Goal: Register for event/course

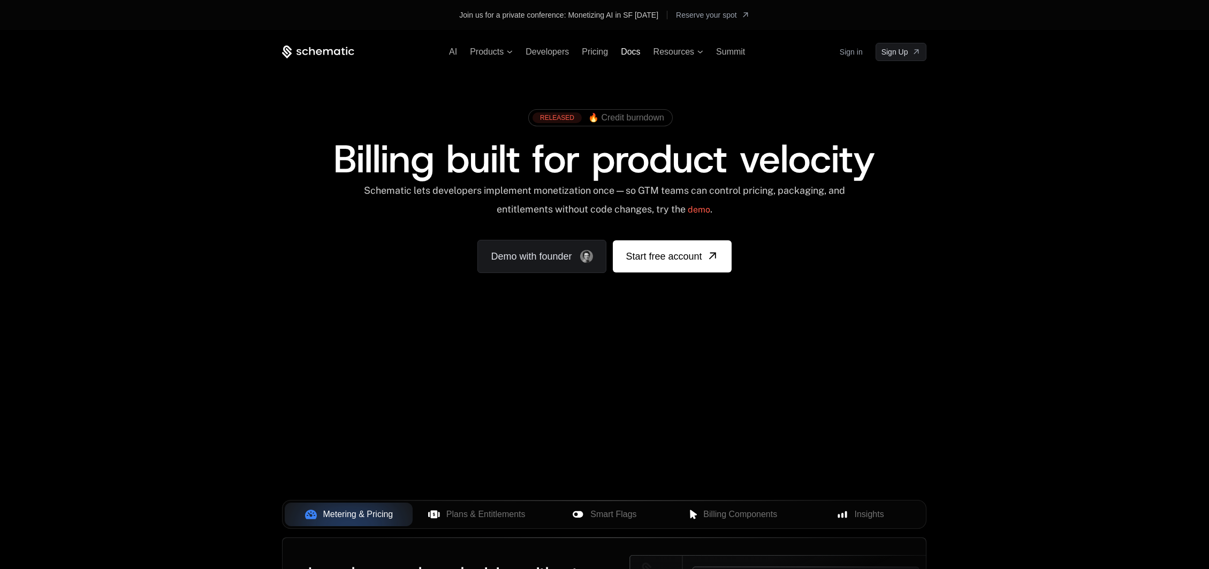
click at [628, 51] on span "Docs" at bounding box center [630, 51] width 19 height 9
click at [720, 12] on span "Reserve your spot" at bounding box center [706, 15] width 61 height 11
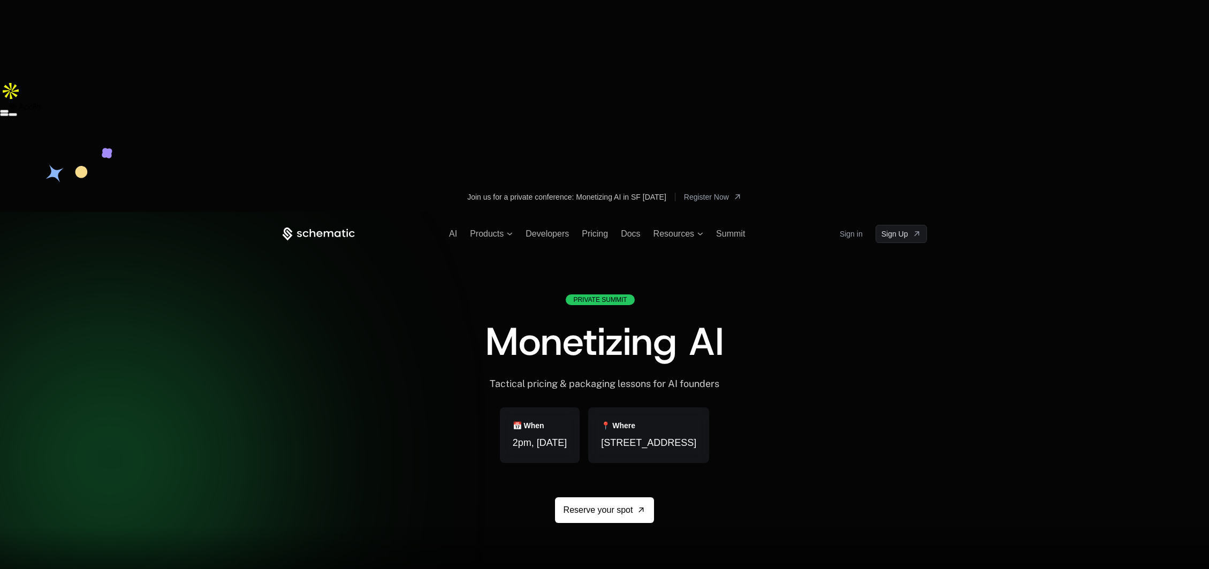
drag, startPoint x: 461, startPoint y: 12, endPoint x: 612, endPoint y: 20, distance: 150.6
click at [611, 188] on div "Join us for a private conference: Monetizing AI in SF Aug 28, 2025 Register Now" at bounding box center [605, 196] width 696 height 17
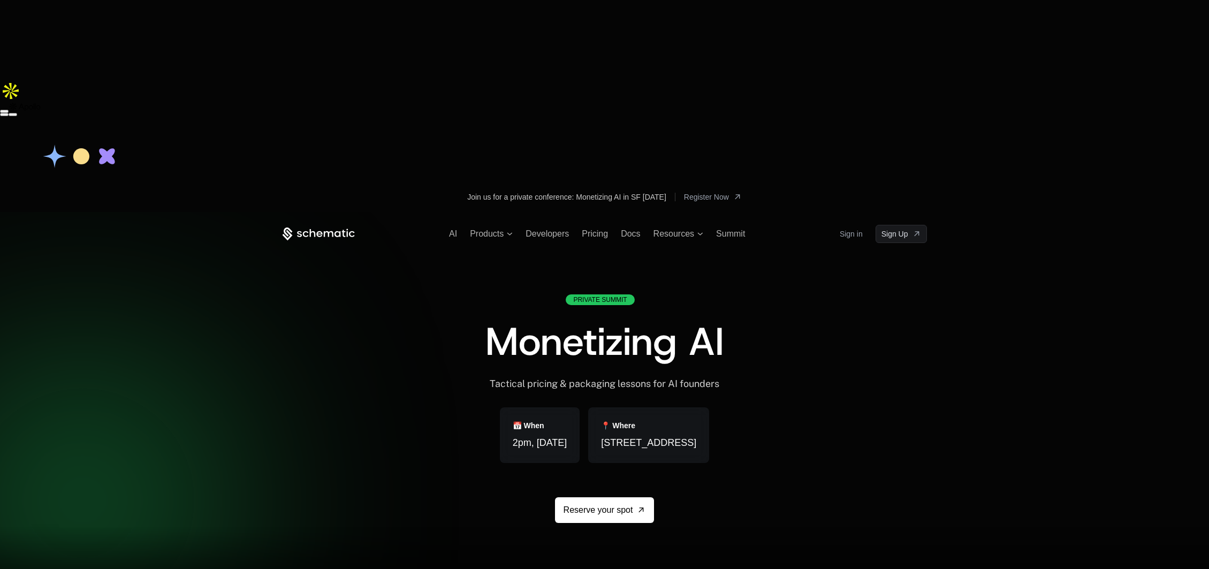
click at [437, 188] on div "Join us for a private conference: Monetizing AI in SF Aug 28, 2025 Register Now" at bounding box center [605, 196] width 696 height 17
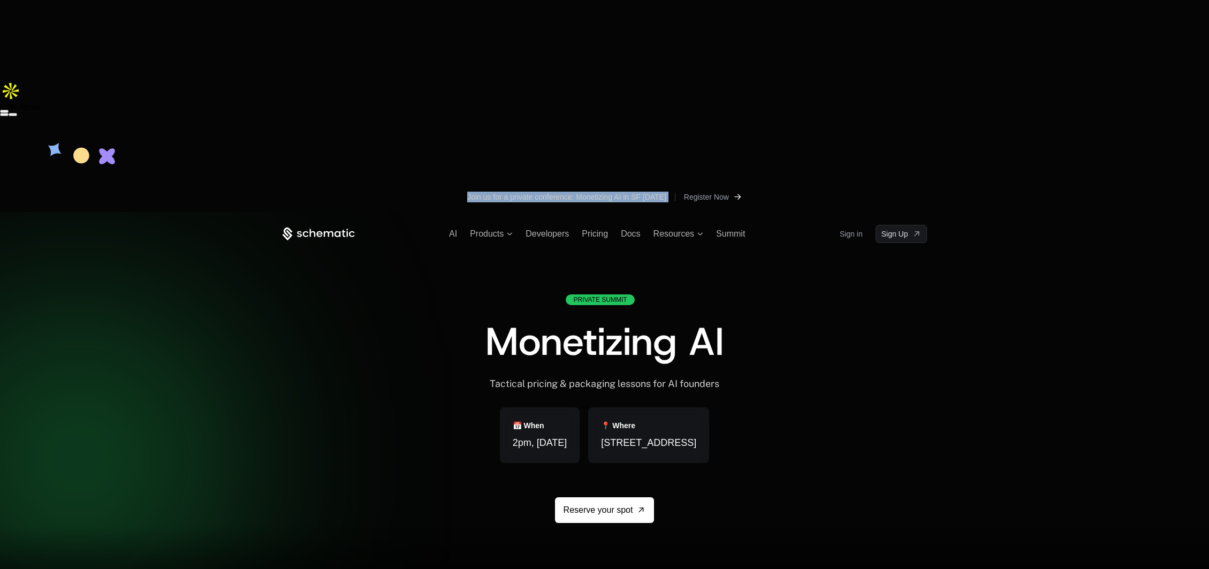
drag, startPoint x: 451, startPoint y: 17, endPoint x: 696, endPoint y: 18, distance: 245.1
click at [696, 188] on div "Join us for a private conference: Monetizing AI in SF Aug 28, 2025 Register Now" at bounding box center [605, 196] width 696 height 17
copy div "Join us for a private conference: Monetizing AI in SF Aug 28, 2025"
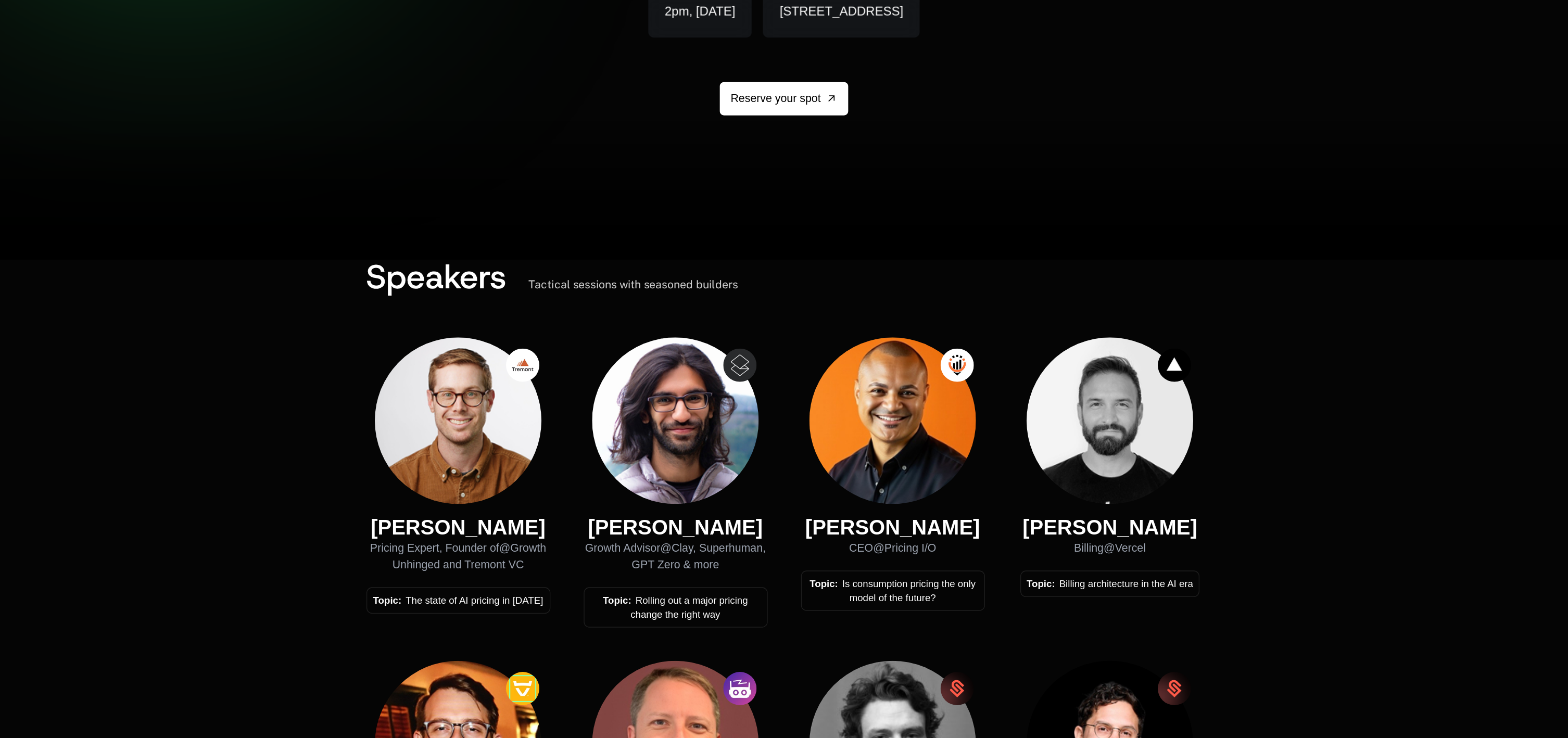
scroll to position [423, 0]
